Goal: Check status: Check status

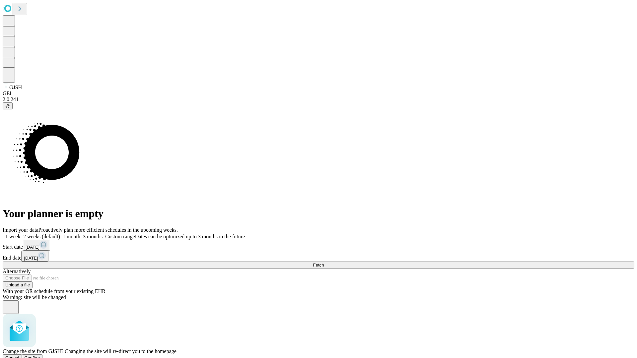
click at [40, 356] on span "Confirm" at bounding box center [33, 358] width 16 height 5
click at [21, 234] on label "1 week" at bounding box center [12, 237] width 18 height 6
click at [324, 263] on span "Fetch" at bounding box center [318, 265] width 11 height 5
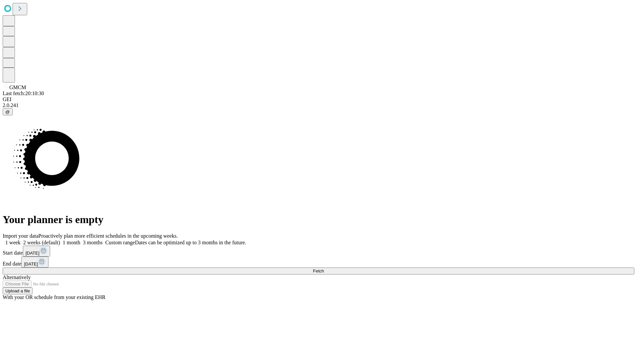
click at [21, 240] on label "1 week" at bounding box center [12, 243] width 18 height 6
click at [324, 269] on span "Fetch" at bounding box center [318, 271] width 11 height 5
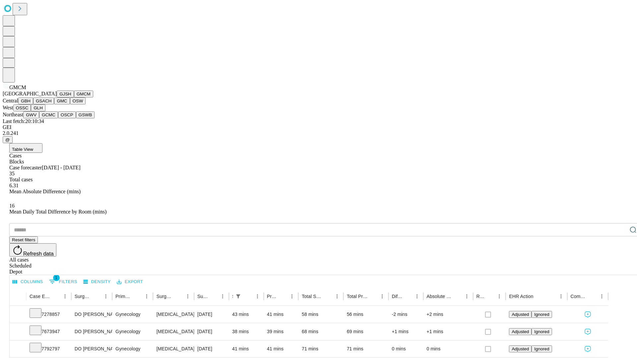
click at [33, 104] on button "GBH" at bounding box center [25, 101] width 15 height 7
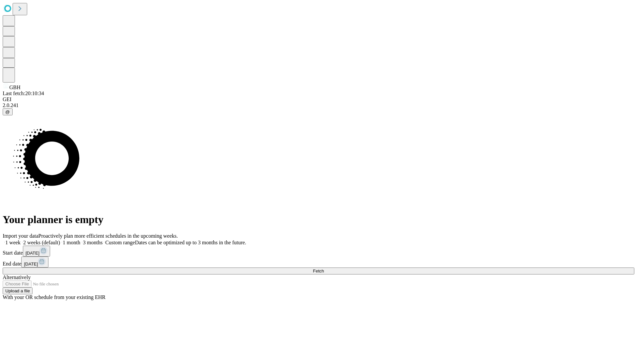
click at [21, 240] on label "1 week" at bounding box center [12, 243] width 18 height 6
click at [324, 269] on span "Fetch" at bounding box center [318, 271] width 11 height 5
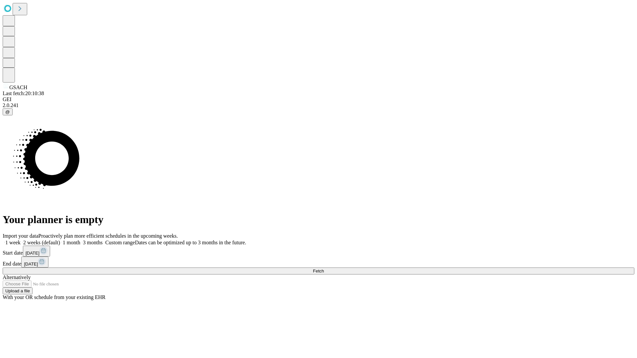
click at [21, 240] on label "1 week" at bounding box center [12, 243] width 18 height 6
click at [324, 269] on span "Fetch" at bounding box center [318, 271] width 11 height 5
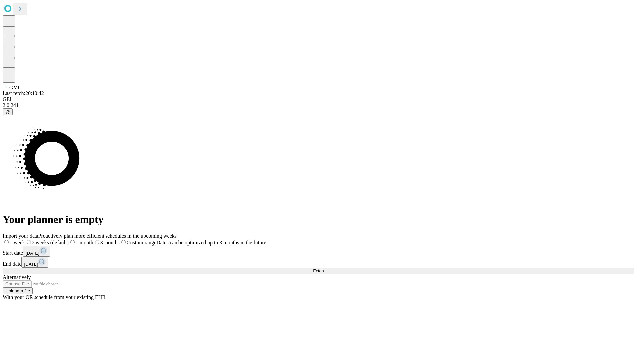
click at [25, 240] on label "1 week" at bounding box center [14, 243] width 22 height 6
click at [324, 269] on span "Fetch" at bounding box center [318, 271] width 11 height 5
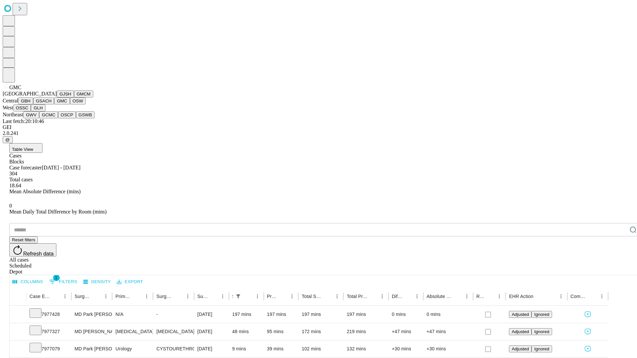
click at [70, 104] on button "OSW" at bounding box center [78, 101] width 16 height 7
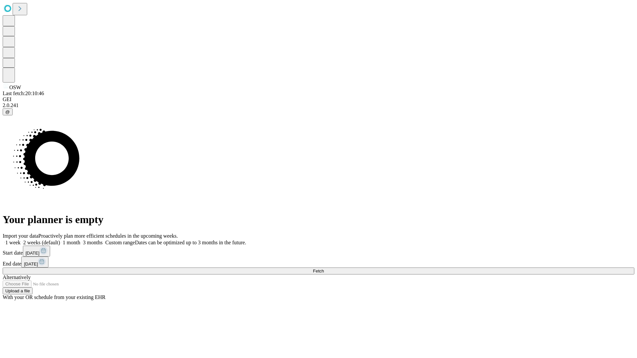
click at [324, 269] on span "Fetch" at bounding box center [318, 271] width 11 height 5
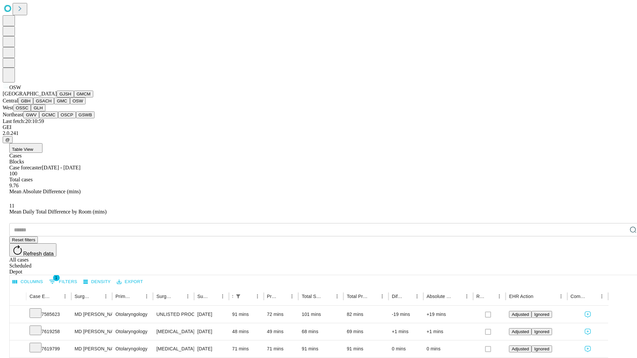
click at [31, 111] on button "OSSC" at bounding box center [22, 107] width 18 height 7
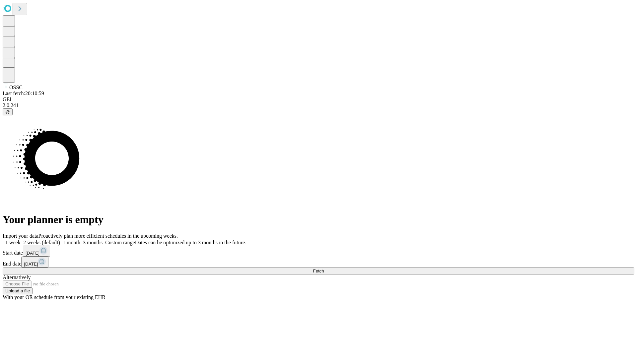
click at [21, 240] on label "1 week" at bounding box center [12, 243] width 18 height 6
click at [324, 269] on span "Fetch" at bounding box center [318, 271] width 11 height 5
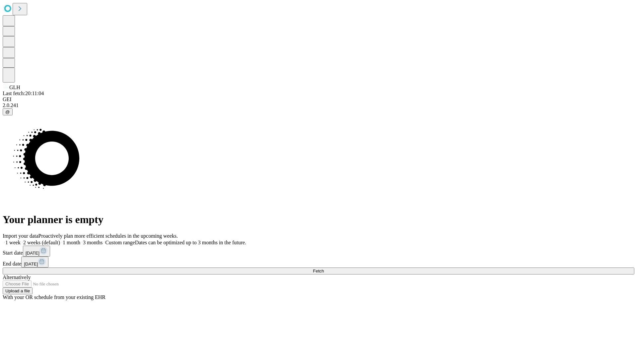
click at [21, 240] on label "1 week" at bounding box center [12, 243] width 18 height 6
click at [324, 269] on span "Fetch" at bounding box center [318, 271] width 11 height 5
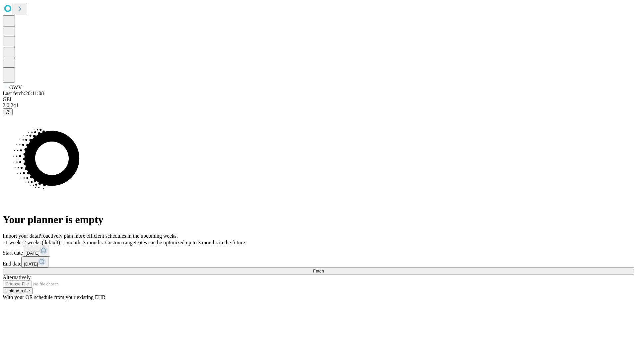
click at [21, 240] on label "1 week" at bounding box center [12, 243] width 18 height 6
click at [324, 269] on span "Fetch" at bounding box center [318, 271] width 11 height 5
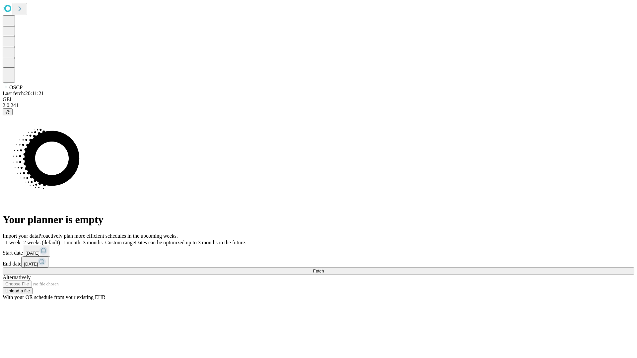
click at [21, 240] on label "1 week" at bounding box center [12, 243] width 18 height 6
click at [324, 269] on span "Fetch" at bounding box center [318, 271] width 11 height 5
